Goal: Task Accomplishment & Management: Use online tool/utility

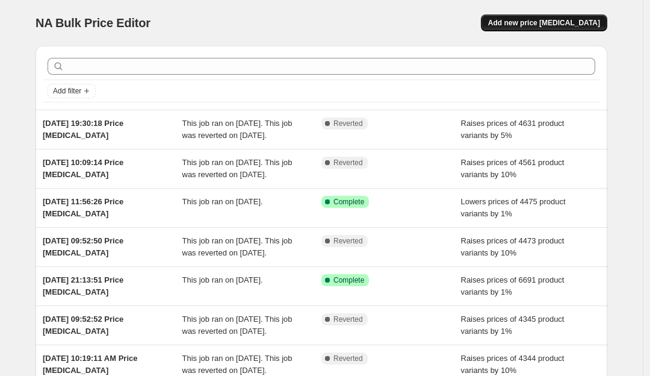
click at [535, 27] on span "Add new price [MEDICAL_DATA]" at bounding box center [544, 23] width 112 height 10
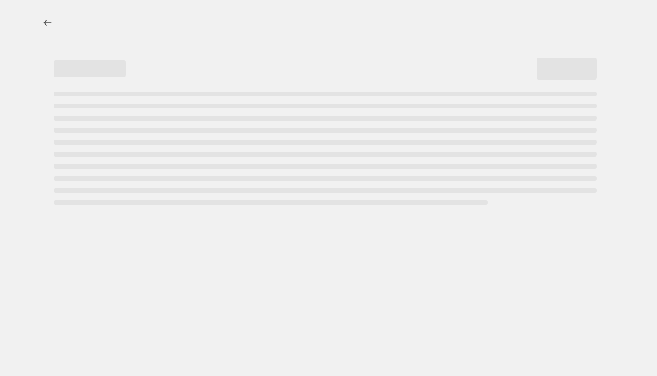
select select "percentage"
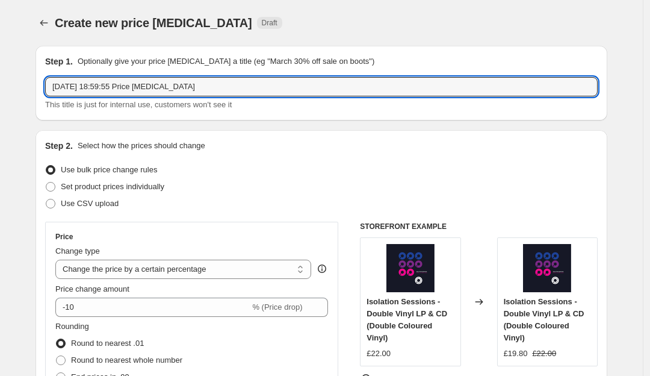
drag, startPoint x: 207, startPoint y: 84, endPoint x: -92, endPoint y: 66, distance: 298.6
click at [0, 66] on html "Home Settings Plans Skip to content Create new price [MEDICAL_DATA]. This page …" at bounding box center [325, 188] width 650 height 376
type input "[DATE]"
click at [178, 272] on select "Change the price to a certain amount Change the price by a certain amount Chang…" at bounding box center [183, 269] width 256 height 19
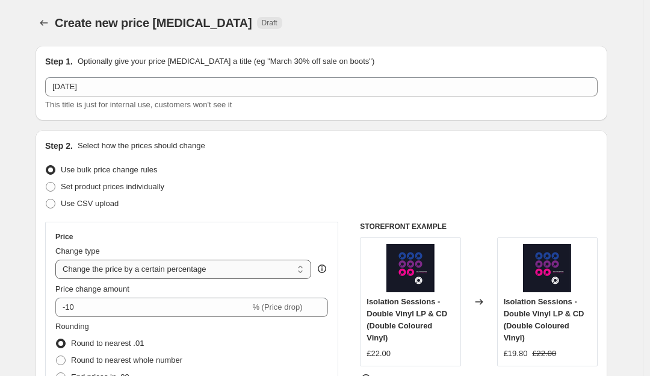
select select "by"
click at [58, 260] on select "Change the price to a certain amount Change the price by a certain amount Chang…" at bounding box center [183, 269] width 256 height 19
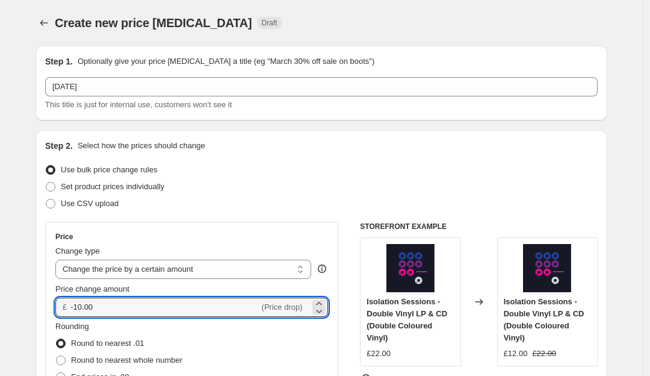
drag, startPoint x: 114, startPoint y: 313, endPoint x: 44, endPoint y: 301, distance: 71.5
click at [44, 301] on div "Step 2. Select how the prices should change Use bulk price change rules Set pro…" at bounding box center [322, 341] width 572 height 423
type input "2"
type input "3"
type input "0.00"
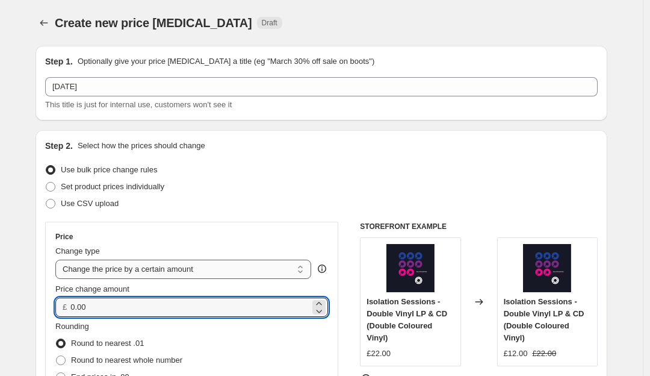
click at [199, 263] on select "Change the price to a certain amount Change the price by a certain amount Chang…" at bounding box center [183, 269] width 256 height 19
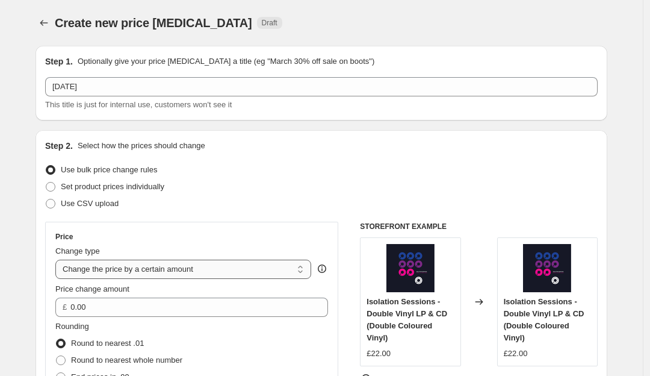
select select "percentage"
click at [58, 260] on select "Change the price to a certain amount Change the price by a certain amount Chang…" at bounding box center [183, 269] width 256 height 19
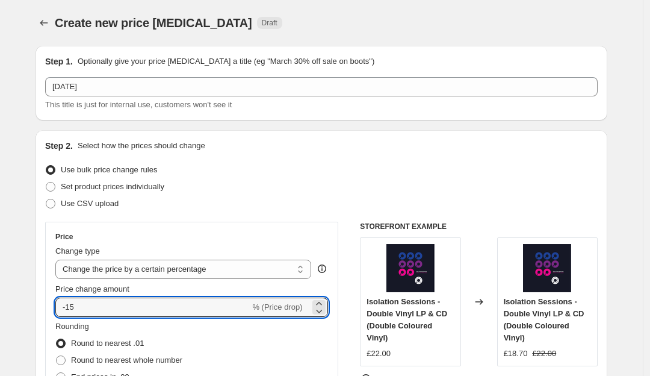
drag, startPoint x: 121, startPoint y: 305, endPoint x: -35, endPoint y: 297, distance: 156.2
click at [0, 297] on html "Home Settings Plans Skip to content Create new price [MEDICAL_DATA]. This page …" at bounding box center [325, 188] width 650 height 376
type input "10"
click at [281, 213] on div "Step 2. Select how the prices should change Use bulk price change rules Set pro…" at bounding box center [321, 341] width 553 height 403
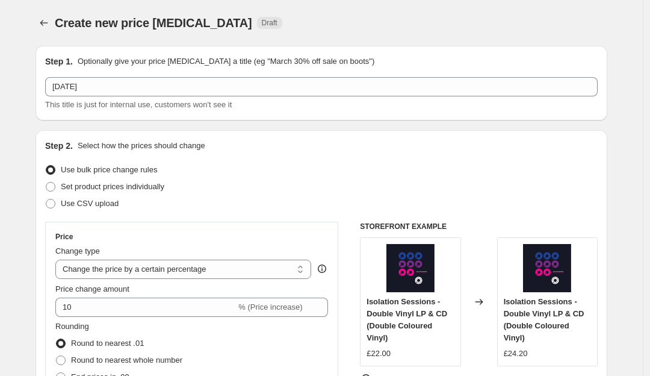
click at [281, 213] on div "Step 2. Select how the prices should change Use bulk price change rules Set pro…" at bounding box center [321, 341] width 553 height 403
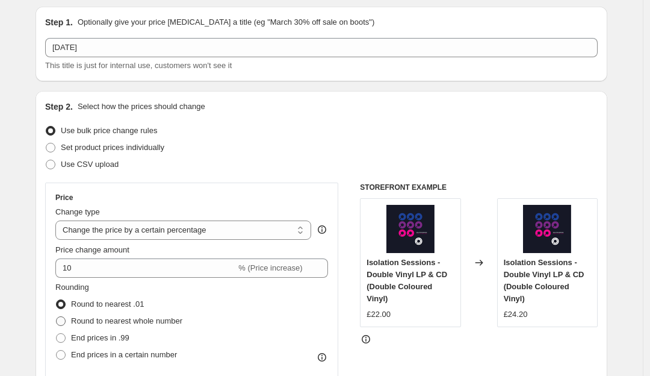
click at [166, 319] on span "Round to nearest whole number" at bounding box center [126, 320] width 111 height 9
click at [57, 317] on input "Round to nearest whole number" at bounding box center [56, 316] width 1 height 1
radio input "true"
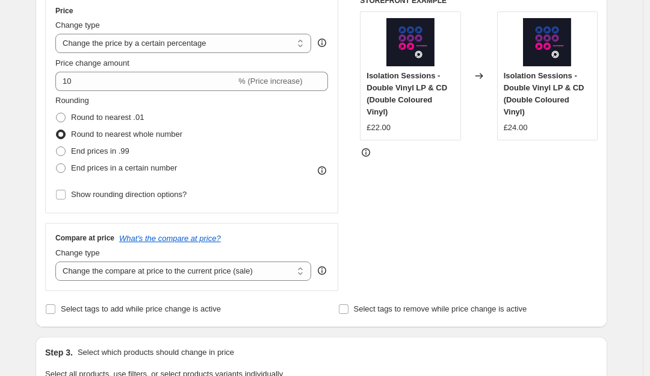
scroll to position [226, 0]
click at [270, 266] on select "Change the compare at price to the current price (sale) Change the compare at p…" at bounding box center [183, 270] width 256 height 19
select select "remove"
click at [58, 261] on select "Change the compare at price to the current price (sale) Change the compare at p…" at bounding box center [183, 270] width 256 height 19
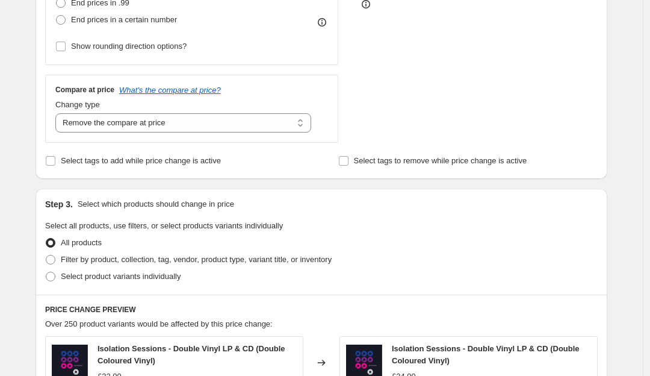
scroll to position [384, 0]
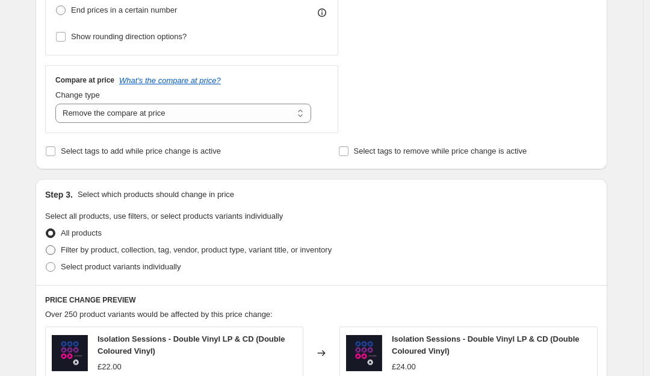
click at [235, 252] on span "Filter by product, collection, tag, vendor, product type, variant title, or inv…" at bounding box center [196, 249] width 271 height 9
click at [46, 246] on input "Filter by product, collection, tag, vendor, product type, variant title, or inv…" at bounding box center [46, 245] width 1 height 1
radio input "true"
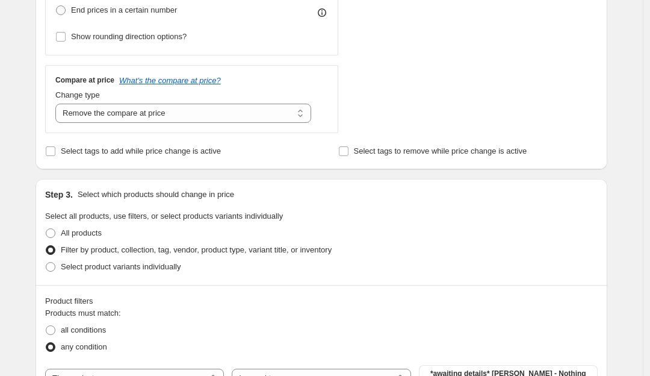
scroll to position [465, 0]
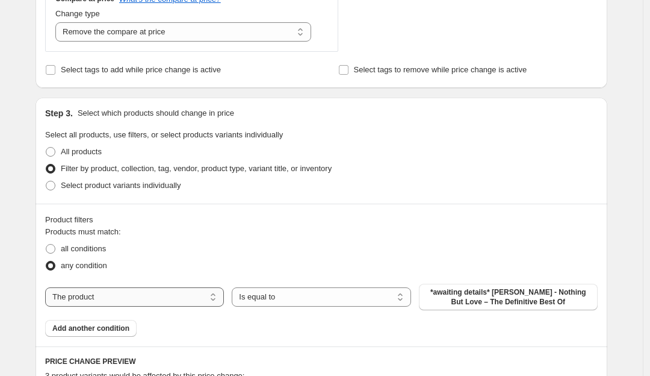
click at [182, 294] on select "The product The product's collection The product's tag The product's vendor The…" at bounding box center [134, 296] width 179 height 19
select select "collection"
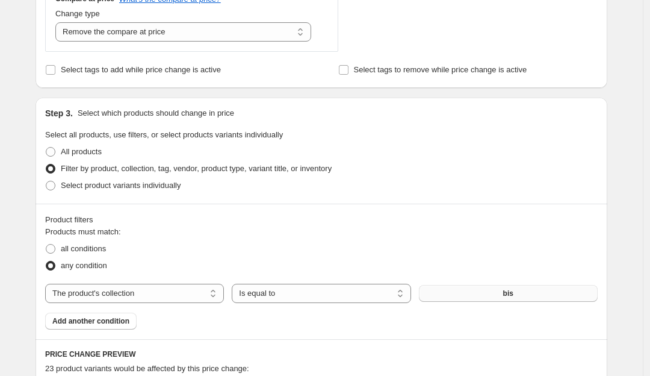
click at [440, 285] on button "bis" at bounding box center [508, 293] width 179 height 17
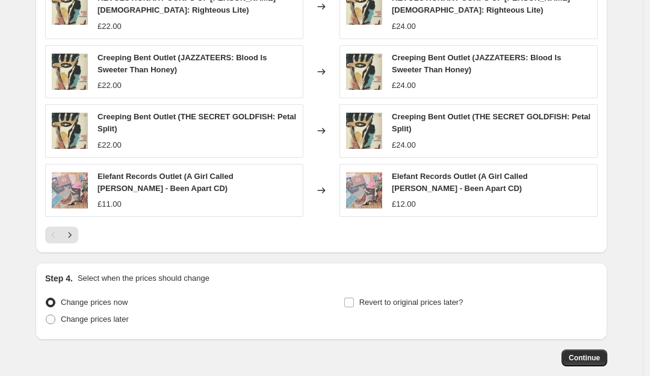
scroll to position [932, 0]
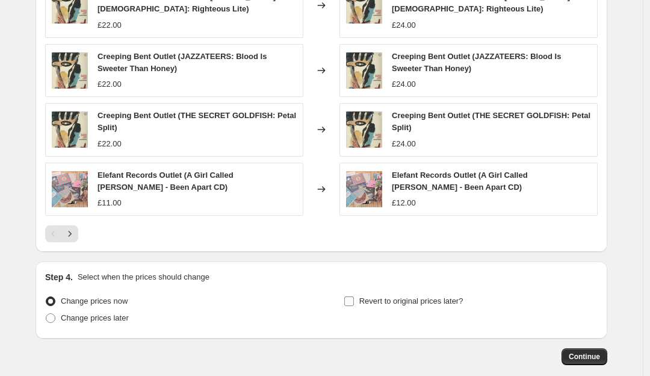
click at [354, 296] on input "Revert to original prices later?" at bounding box center [349, 301] width 10 height 10
checkbox input "true"
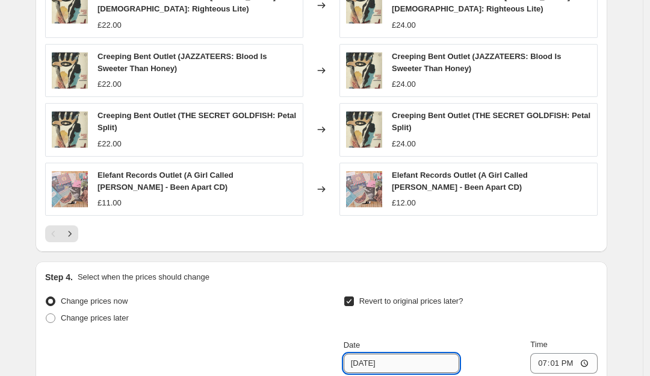
click at [372, 360] on input "[DATE]" at bounding box center [402, 362] width 116 height 19
click at [534, 299] on div "Revert to original prices later?" at bounding box center [471, 311] width 254 height 36
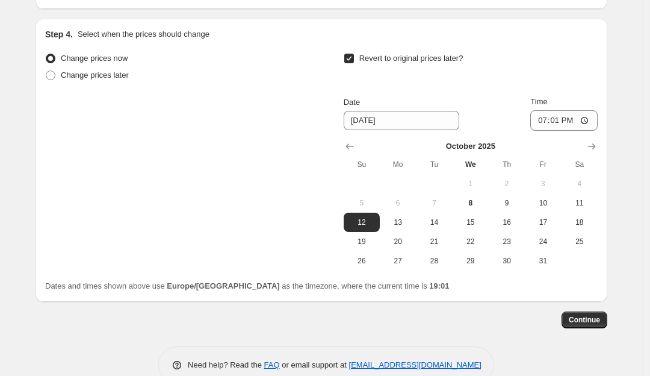
scroll to position [1175, 0]
click at [574, 119] on input "19:01" at bounding box center [564, 120] width 67 height 20
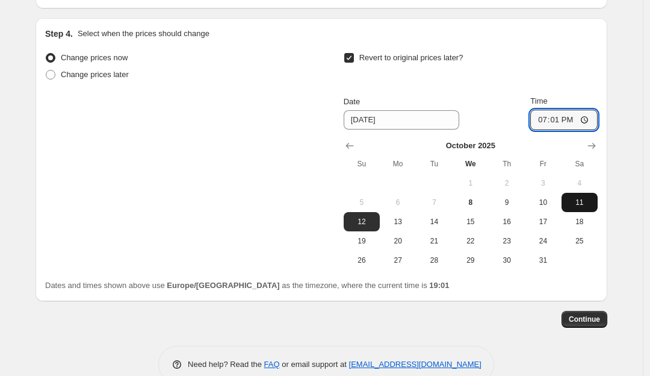
click at [583, 198] on span "11" at bounding box center [580, 203] width 26 height 10
type input "[DATE]"
click at [562, 120] on input "19:01" at bounding box center [564, 120] width 67 height 20
type input "23:59"
click at [599, 317] on span "Continue" at bounding box center [584, 319] width 31 height 10
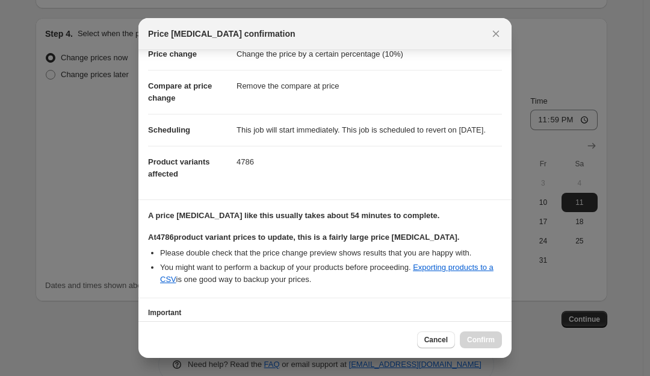
scroll to position [133, 0]
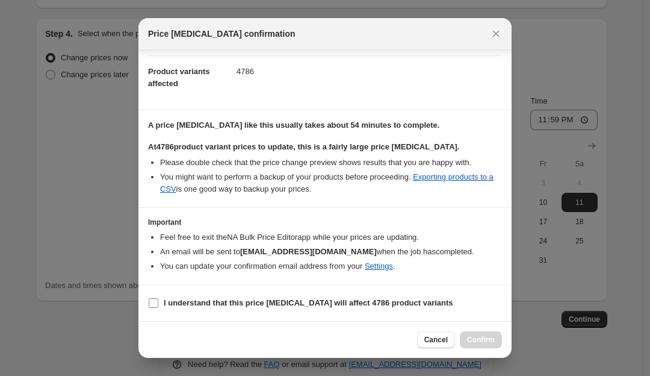
click at [152, 300] on input "I understand that this price [MEDICAL_DATA] will affect 4786 product variants" at bounding box center [154, 303] width 10 height 10
checkbox input "true"
click at [490, 341] on span "Confirm" at bounding box center [481, 340] width 28 height 10
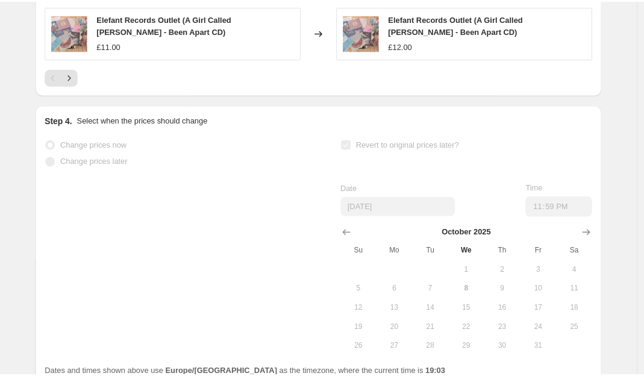
scroll to position [1207, 0]
